Goal: Task Accomplishment & Management: Complete application form

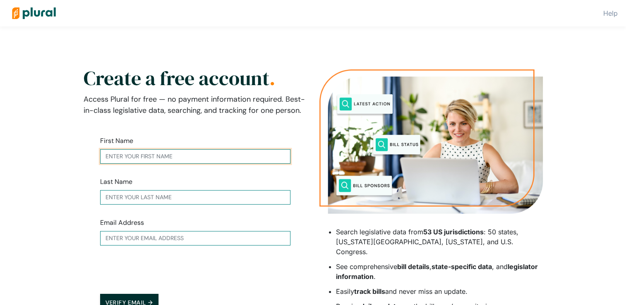
click at [148, 157] on input "text" at bounding box center [195, 156] width 190 height 14
type input "[PERSON_NAME]"
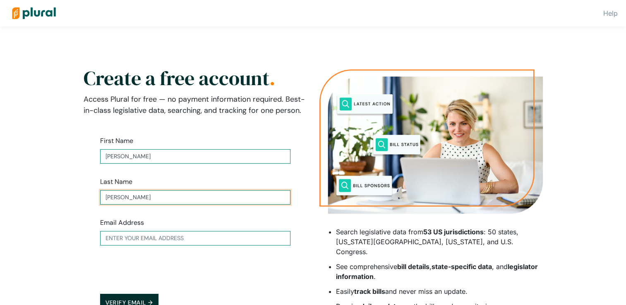
type input "[PERSON_NAME]"
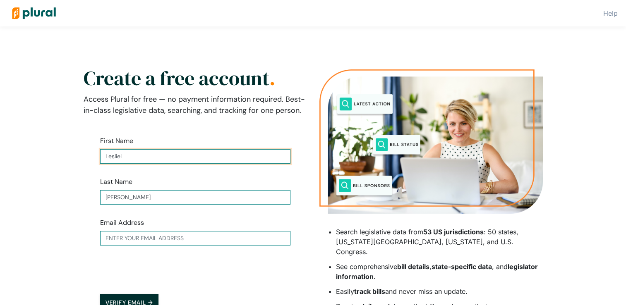
click at [148, 157] on input "Lesliel" at bounding box center [195, 156] width 190 height 14
type input "[PERSON_NAME]"
click at [120, 239] on input "text" at bounding box center [195, 238] width 190 height 14
type input "[EMAIL_ADDRESS][DOMAIN_NAME]"
click at [100, 294] on button "Verify Email →" at bounding box center [129, 303] width 59 height 18
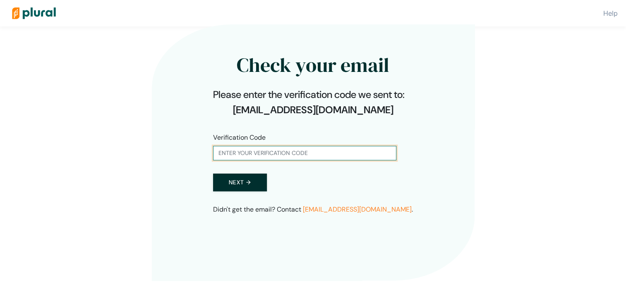
click at [265, 153] on input "text" at bounding box center [304, 153] width 183 height 14
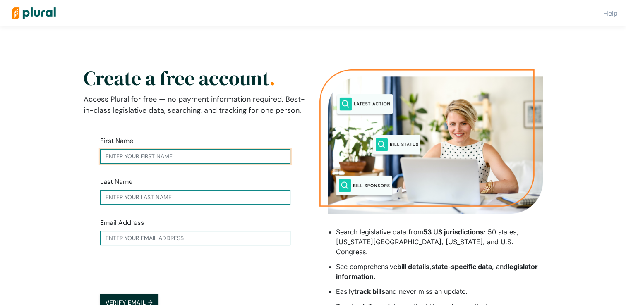
drag, startPoint x: 0, startPoint y: 0, endPoint x: 157, endPoint y: 161, distance: 224.9
click at [157, 161] on input "text" at bounding box center [195, 156] width 190 height 14
type input "[PERSON_NAME]"
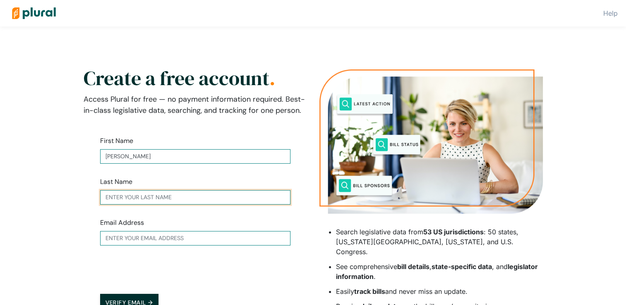
type input "[PERSON_NAME]"
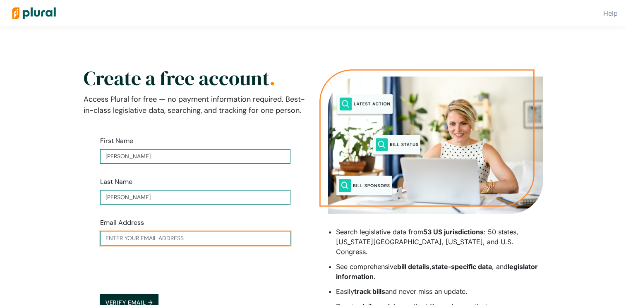
type input "[EMAIL_ADDRESS][DOMAIN_NAME]"
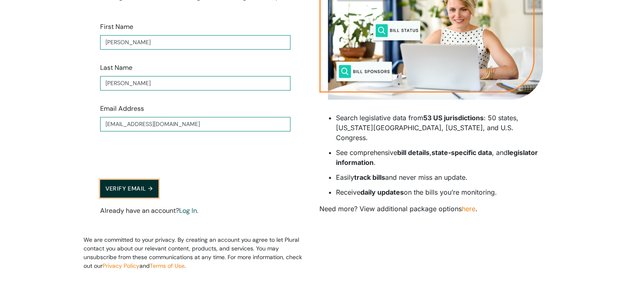
click at [127, 187] on button "Verify Email →" at bounding box center [129, 189] width 59 height 18
